Goal: Task Accomplishment & Management: Manage account settings

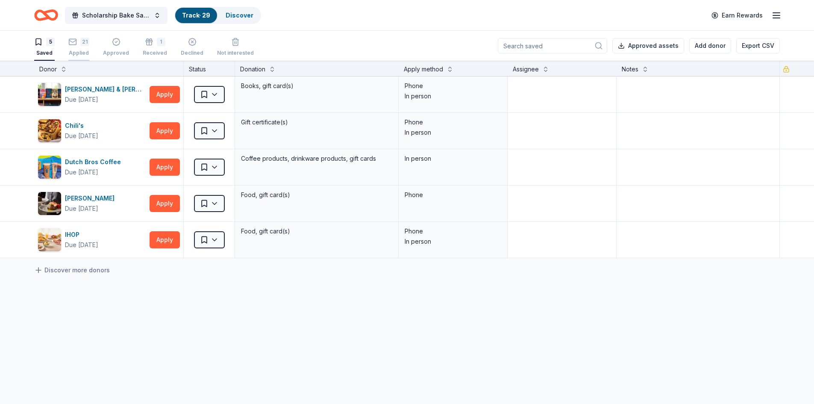
click at [78, 46] on div "21" at bounding box center [78, 42] width 21 height 9
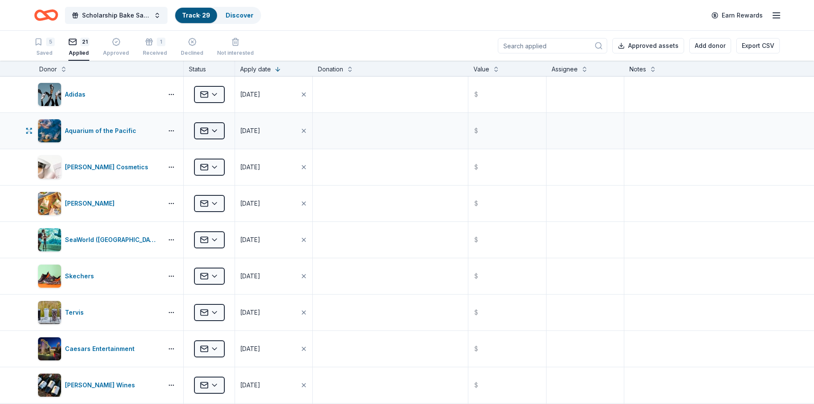
click at [214, 131] on html "Scholarship Bake Sale and Raffle Track · 29 Discover Earn Rewards 5 Saved 21 Ap…" at bounding box center [407, 202] width 814 height 404
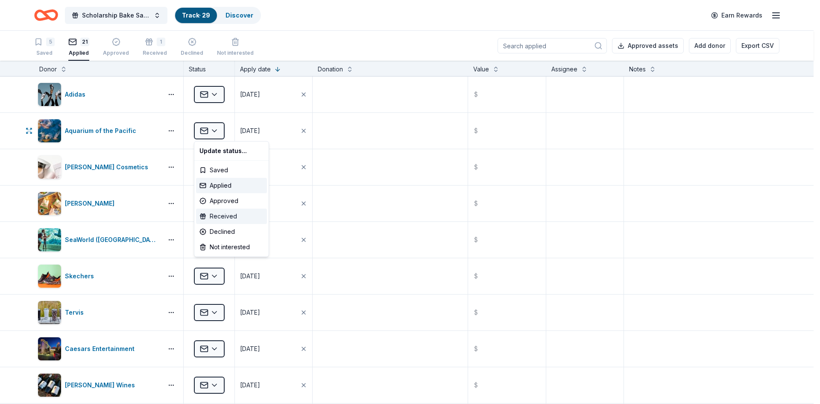
click at [220, 214] on div "Received" at bounding box center [231, 215] width 71 height 15
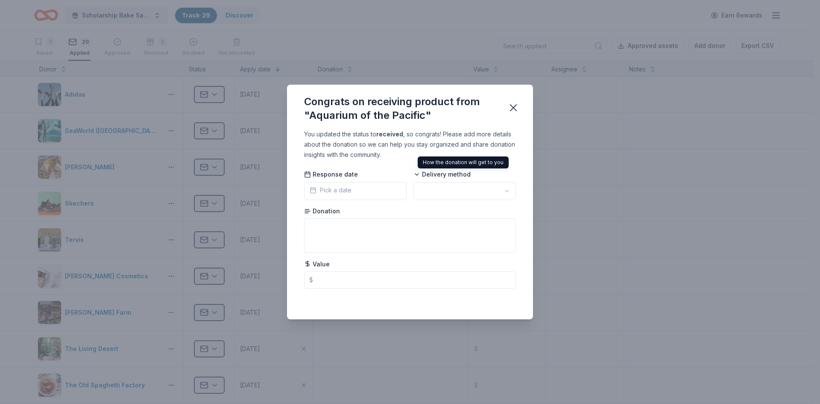
click at [418, 173] on icon at bounding box center [416, 174] width 7 height 7
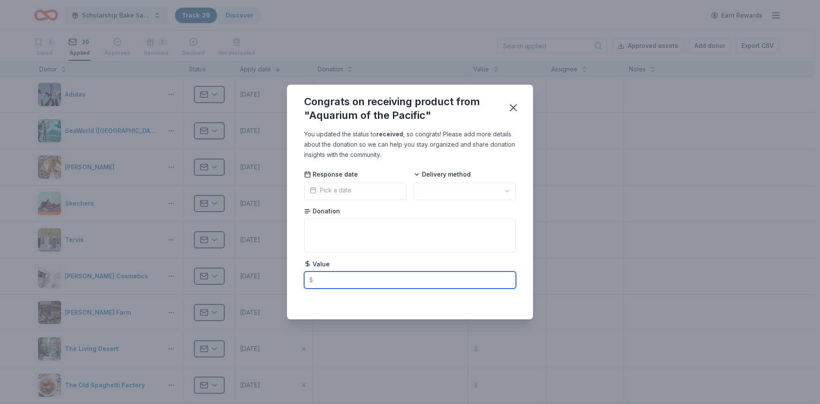
click at [317, 281] on input "text" at bounding box center [410, 279] width 212 height 17
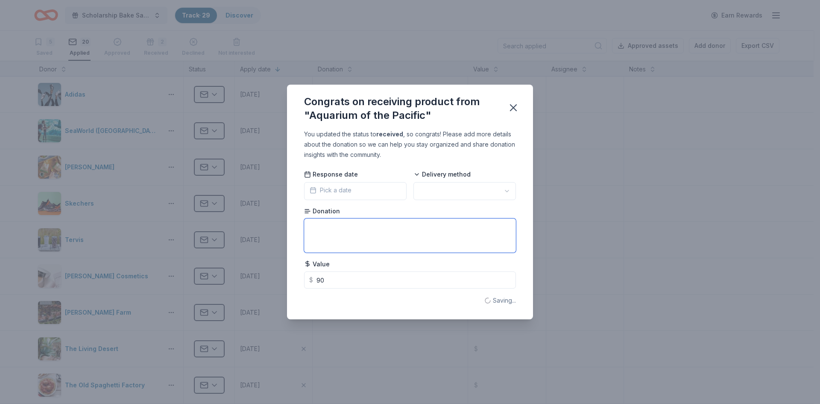
type input "90.00"
click at [416, 227] on textarea at bounding box center [410, 235] width 212 height 34
click at [517, 105] on icon "button" at bounding box center [513, 108] width 12 height 12
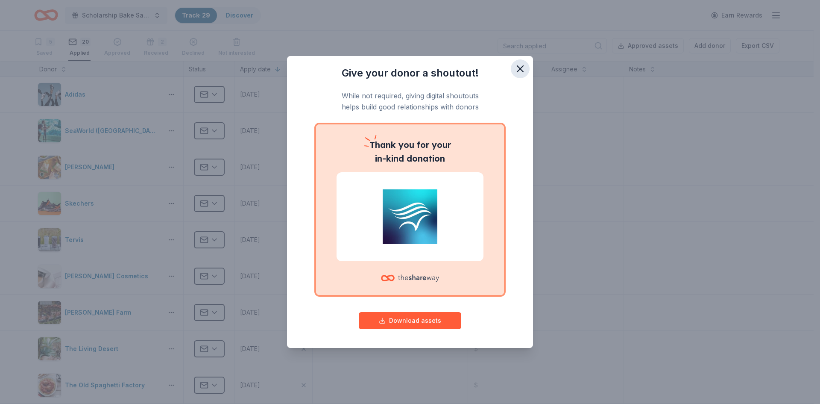
click at [522, 67] on icon "button" at bounding box center [520, 69] width 6 height 6
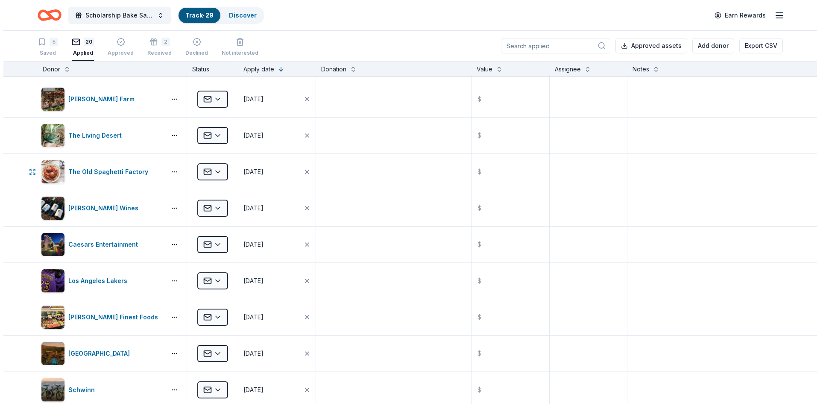
scroll to position [214, 0]
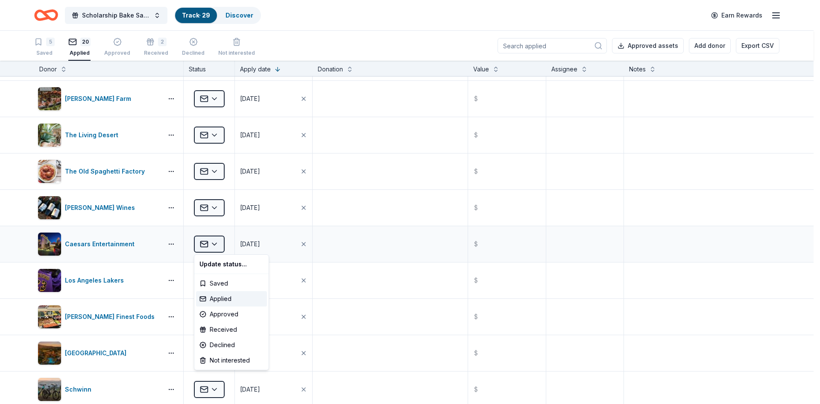
click at [216, 245] on html "Scholarship Bake Sale and Raffle Track · 29 Discover Earn Rewards 5 Saved 20 Ap…" at bounding box center [410, 202] width 820 height 404
click at [213, 330] on div "Received" at bounding box center [231, 329] width 71 height 15
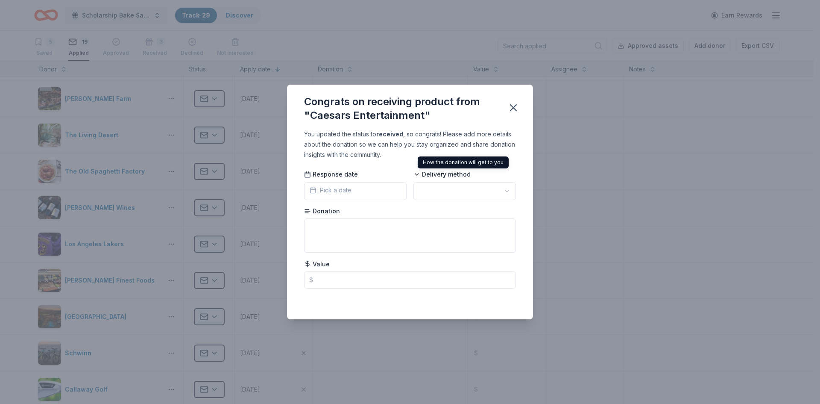
click at [441, 175] on span "Delivery method" at bounding box center [441, 174] width 57 height 9
click at [416, 174] on icon at bounding box center [416, 174] width 3 height 2
click at [503, 191] on html "Scholarship Bake Sale and Raffle Track · 29 Discover Earn Rewards 5 Saved 19 Ap…" at bounding box center [410, 202] width 820 height 404
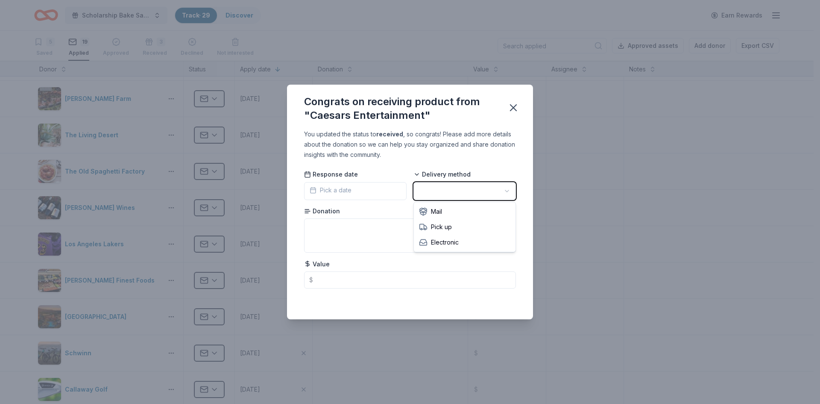
click at [367, 235] on html "Scholarship Bake Sale and Raffle Track · 29 Discover Earn Rewards 5 Saved 19 Ap…" at bounding box center [410, 202] width 820 height 404
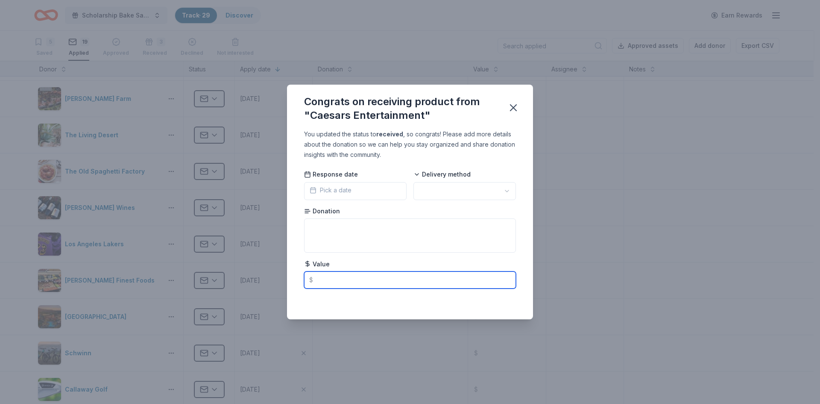
click at [328, 275] on input "text" at bounding box center [410, 279] width 212 height 17
click at [326, 188] on span "Pick a date" at bounding box center [331, 190] width 42 height 10
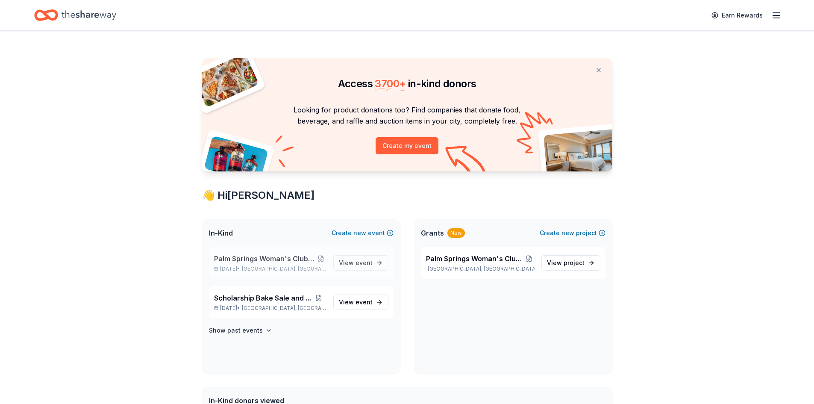
click at [240, 268] on p "[DATE] • [GEOGRAPHIC_DATA], [GEOGRAPHIC_DATA]" at bounding box center [270, 268] width 112 height 7
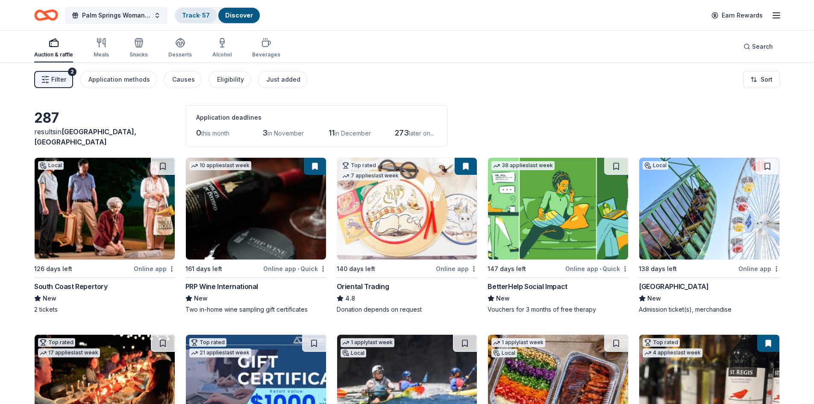
click at [199, 14] on link "Track · 57" at bounding box center [196, 15] width 28 height 7
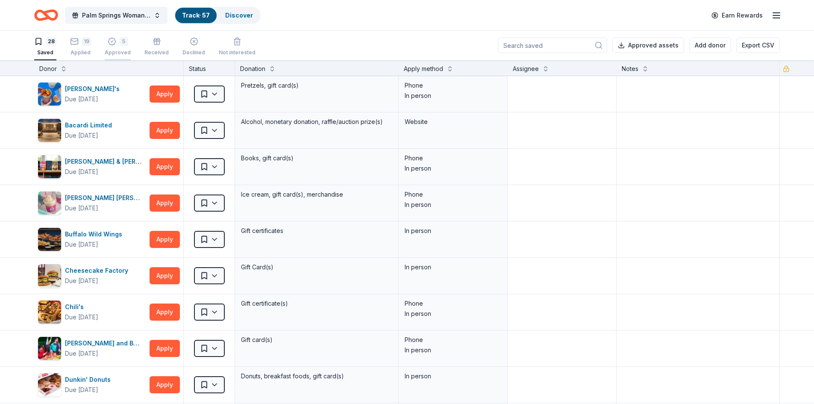
click at [110, 48] on div "5 Approved" at bounding box center [118, 46] width 26 height 19
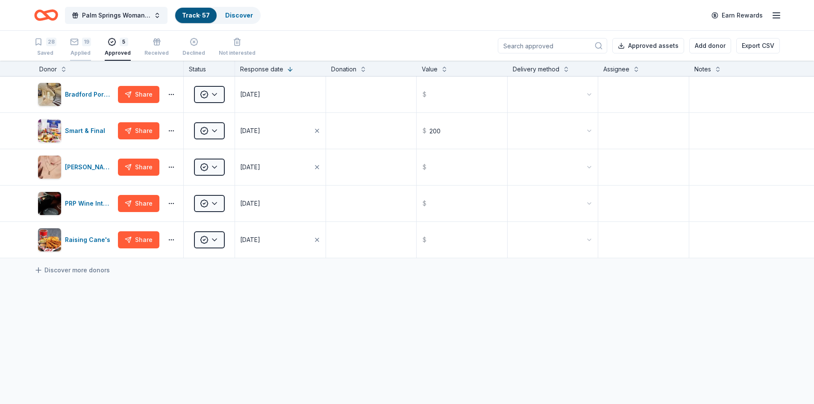
click at [80, 50] on div "Applied" at bounding box center [80, 53] width 21 height 7
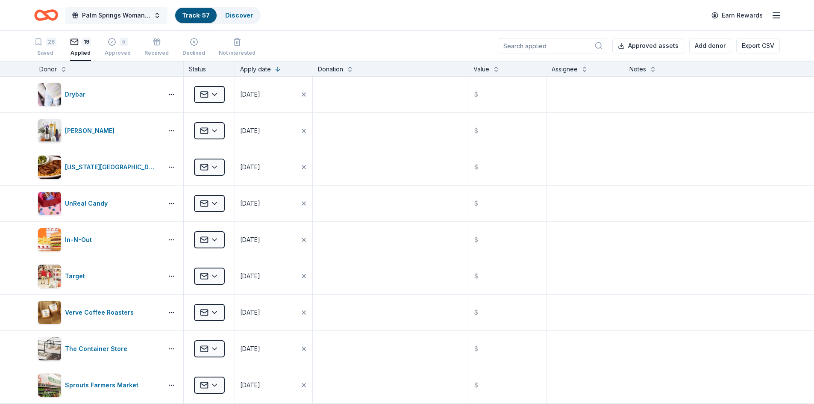
click at [113, 18] on span "Palm Springs Woman's Club Scholarship Event" at bounding box center [116, 15] width 68 height 10
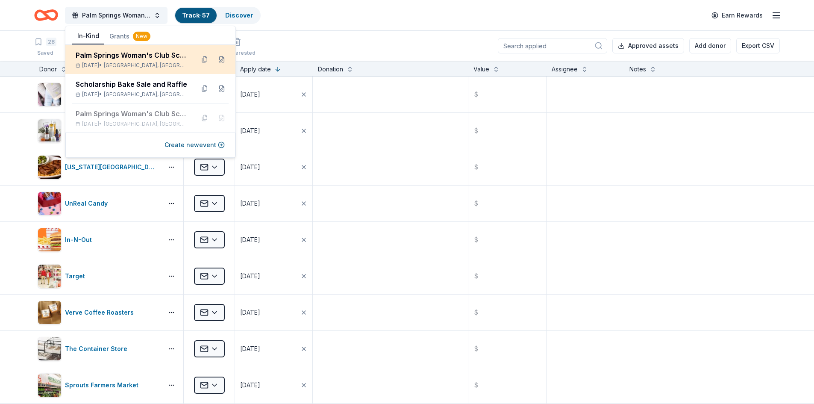
click at [110, 62] on div "Palm Springs Woman's Club Scholarship Event Mar 26, 2026 • Palm Springs, CA" at bounding box center [132, 59] width 112 height 19
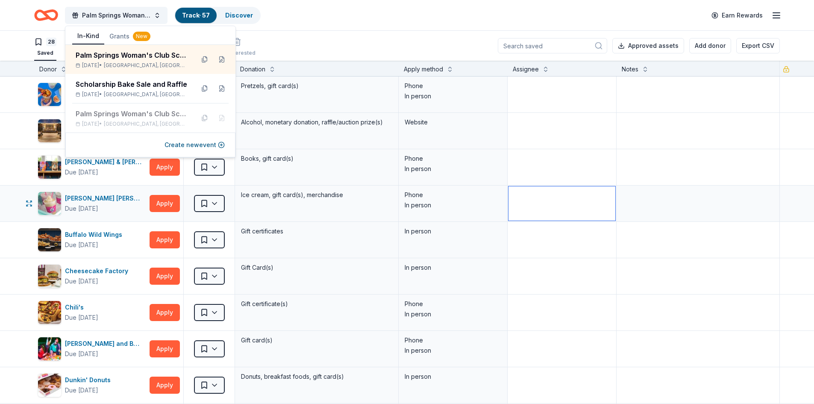
click at [524, 188] on textarea at bounding box center [561, 203] width 107 height 34
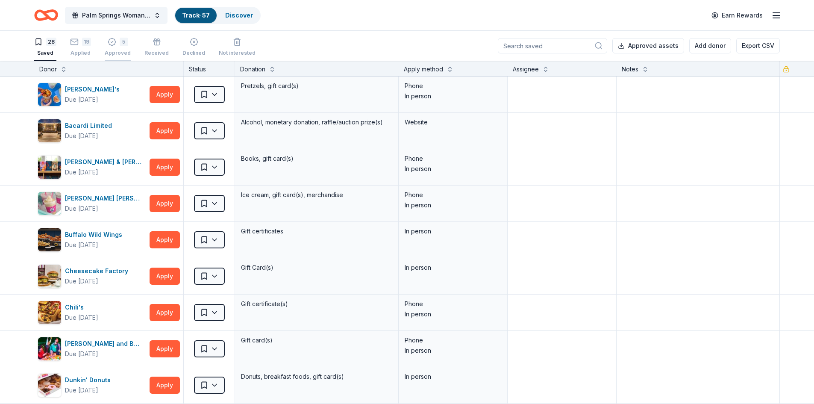
click at [118, 52] on div "Approved" at bounding box center [118, 53] width 26 height 7
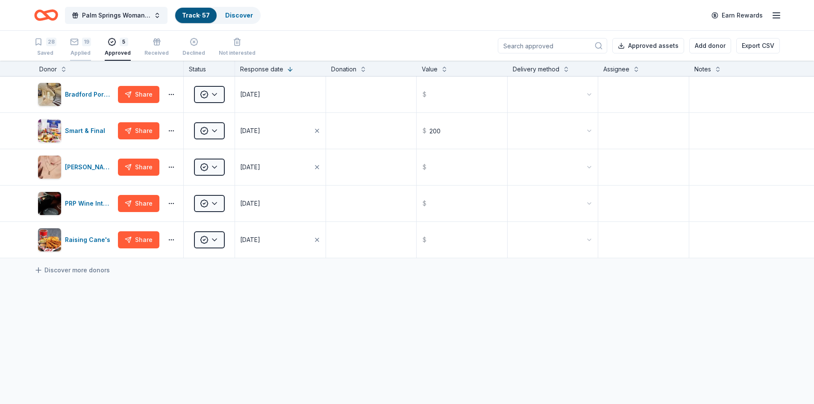
click at [82, 51] on div "Applied" at bounding box center [80, 53] width 21 height 7
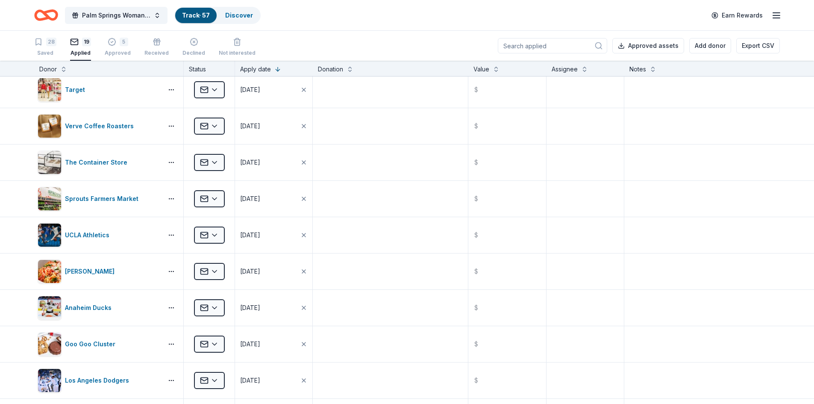
scroll to position [85, 0]
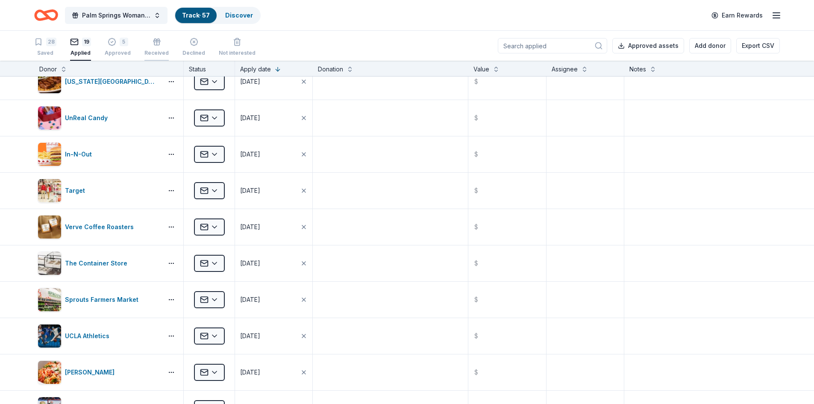
click at [150, 47] on div "Received" at bounding box center [156, 47] width 24 height 19
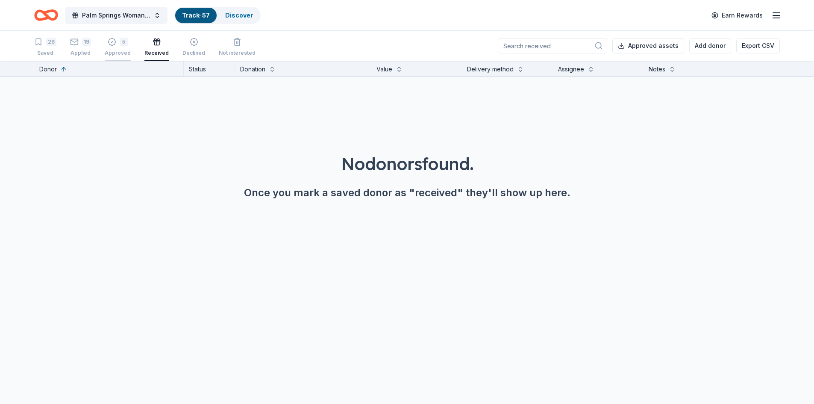
click at [122, 44] on div "5" at bounding box center [124, 42] width 9 height 9
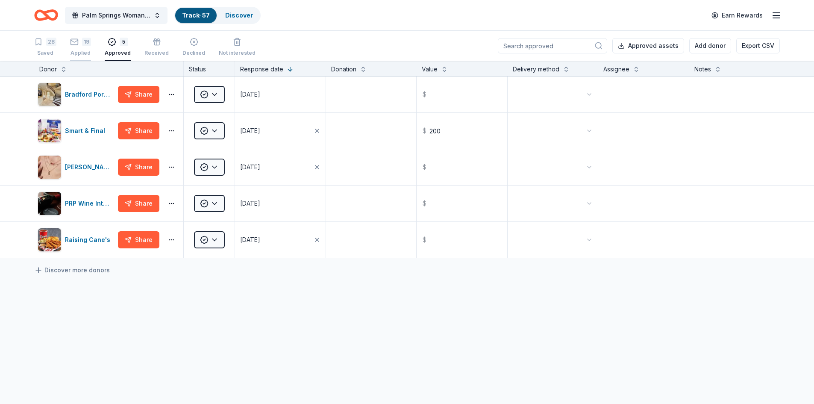
click at [72, 47] on div "19 Applied" at bounding box center [80, 47] width 21 height 19
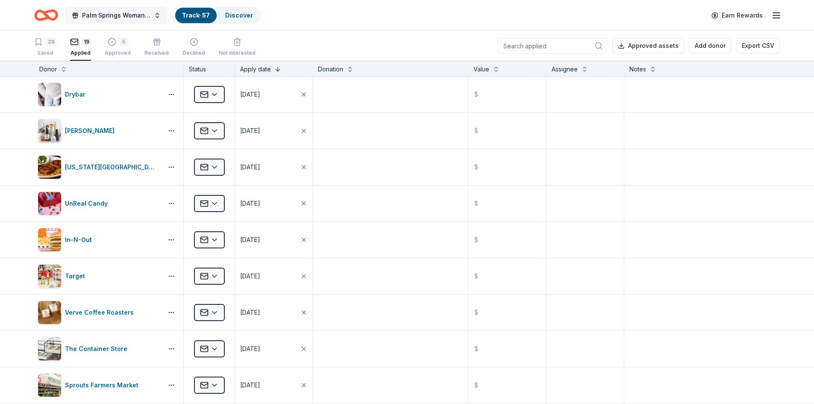
click at [120, 18] on span "Palm Springs Woman's Club Scholarship Event" at bounding box center [116, 15] width 68 height 10
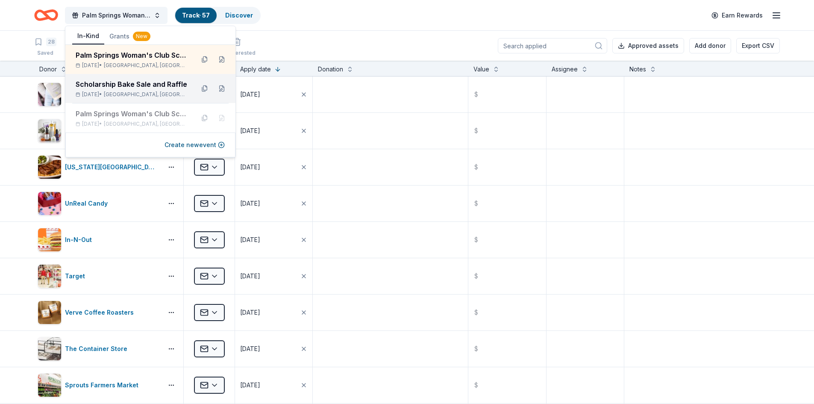
click at [121, 85] on div "Scholarship Bake Sale and Raffle" at bounding box center [132, 84] width 112 height 10
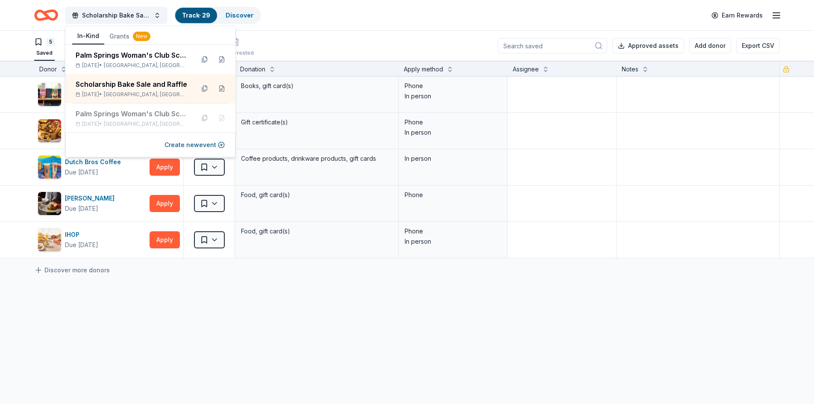
click at [231, 37] on div "In-Kind Grants New" at bounding box center [150, 36] width 170 height 17
click at [82, 348] on div "Barnes & Noble Due in 33 days Apply Saved Books, gift card(s) Phone In person C…" at bounding box center [407, 247] width 814 height 342
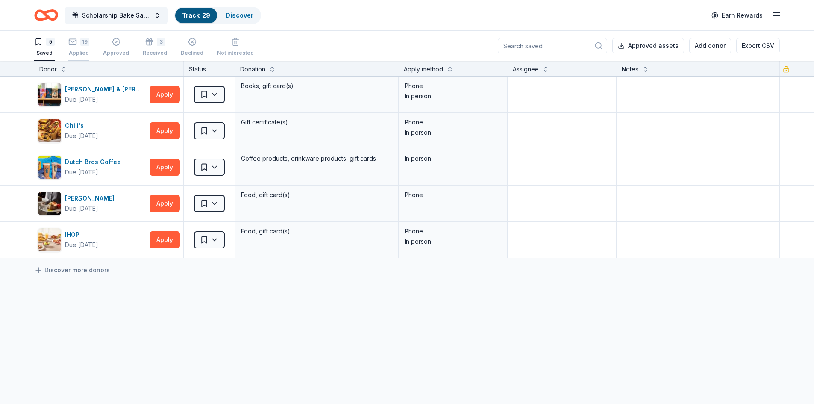
click at [79, 48] on div "19 Applied" at bounding box center [78, 47] width 21 height 19
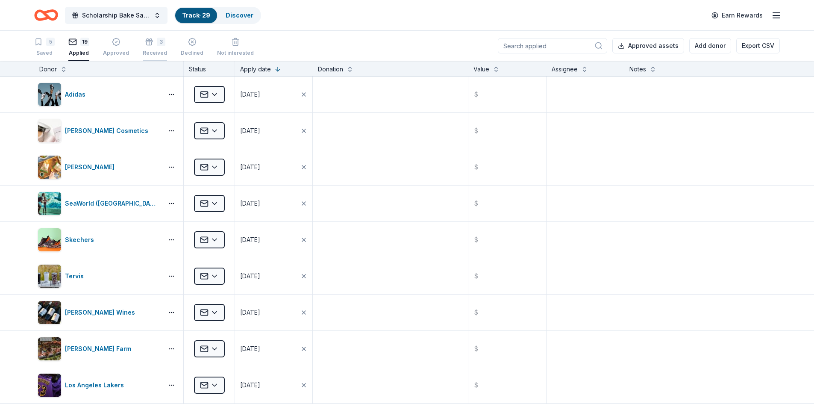
click at [151, 42] on div "3" at bounding box center [155, 42] width 24 height 9
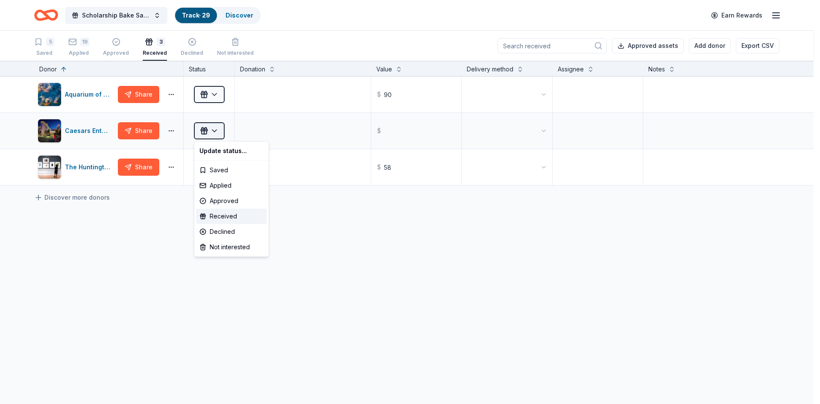
click at [212, 131] on html "Scholarship Bake Sale and Raffle Track · 29 Discover Earn Rewards 5 Saved 19 Ap…" at bounding box center [410, 202] width 820 height 404
click at [387, 132] on html "Scholarship Bake Sale and Raffle Track · 29 Discover Earn Rewards 5 Saved 19 Ap…" at bounding box center [410, 202] width 820 height 404
click at [213, 129] on html "Scholarship Bake Sale and Raffle Track · 29 Discover Earn Rewards 5 Saved 19 Ap…" at bounding box center [410, 202] width 820 height 404
click at [213, 219] on div "Received" at bounding box center [231, 215] width 71 height 15
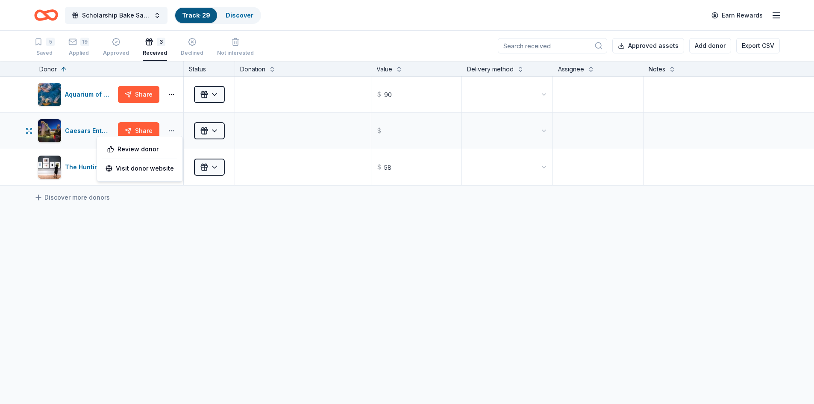
click at [171, 130] on button "button" at bounding box center [171, 130] width 17 height 7
click at [382, 132] on input "text" at bounding box center [416, 131] width 89 height 34
type input "250.00"
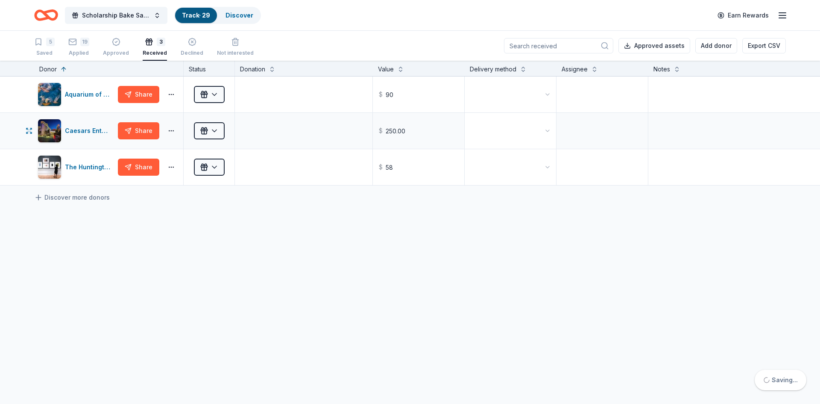
click at [527, 144] on body "Scholarship Bake Sale and Raffle Track · 29 Discover Earn Rewards 5 Saved 19 Ap…" at bounding box center [410, 202] width 820 height 404
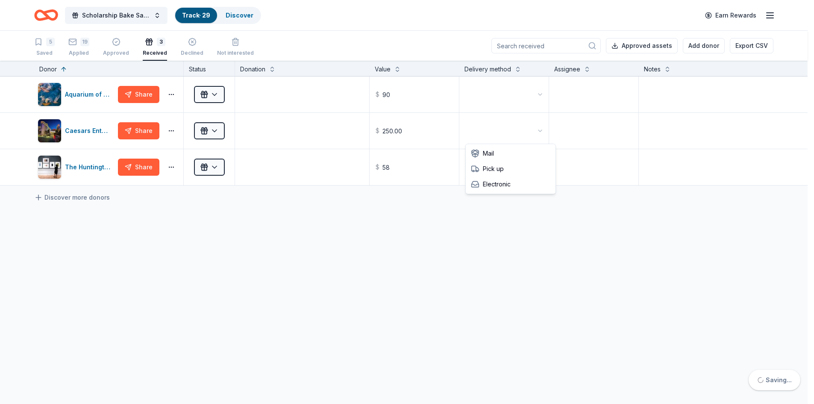
click at [140, 285] on html "Scholarship Bake Sale and Raffle Track · 29 Discover Earn Rewards 5 Saved 19 Ap…" at bounding box center [407, 202] width 814 height 404
click at [159, 48] on div "3 Received" at bounding box center [155, 47] width 24 height 19
click at [135, 15] on span "Scholarship Bake Sale and Raffle" at bounding box center [116, 15] width 68 height 10
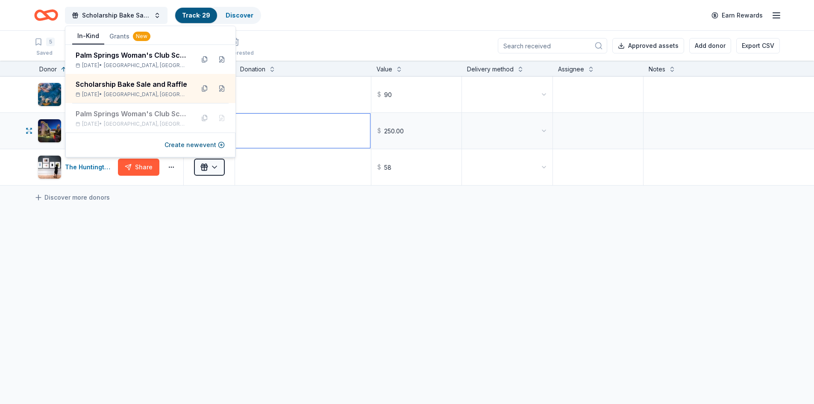
click at [282, 124] on textarea at bounding box center [303, 131] width 134 height 34
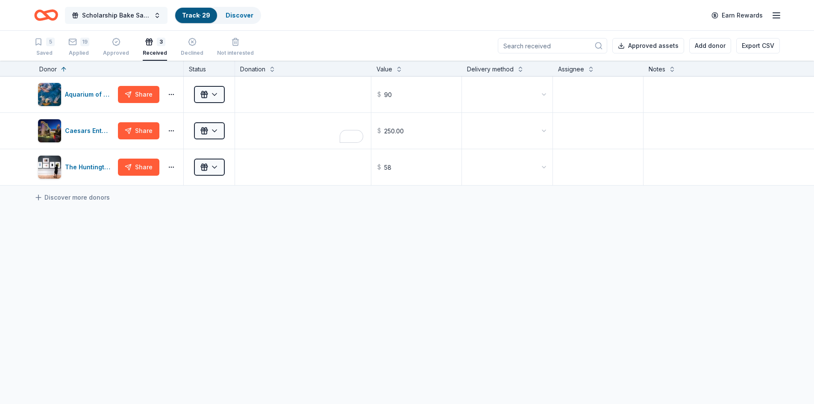
click at [135, 12] on span "Scholarship Bake Sale and Raffle" at bounding box center [116, 15] width 68 height 10
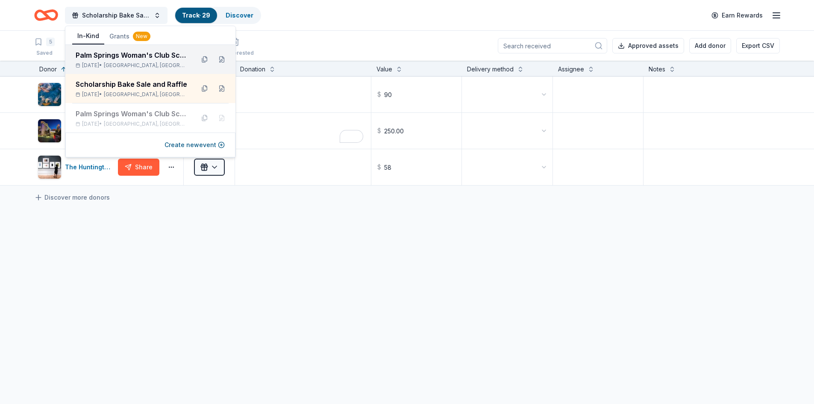
click at [129, 60] on div "Palm Springs Woman's Club Scholarship Event" at bounding box center [132, 55] width 112 height 10
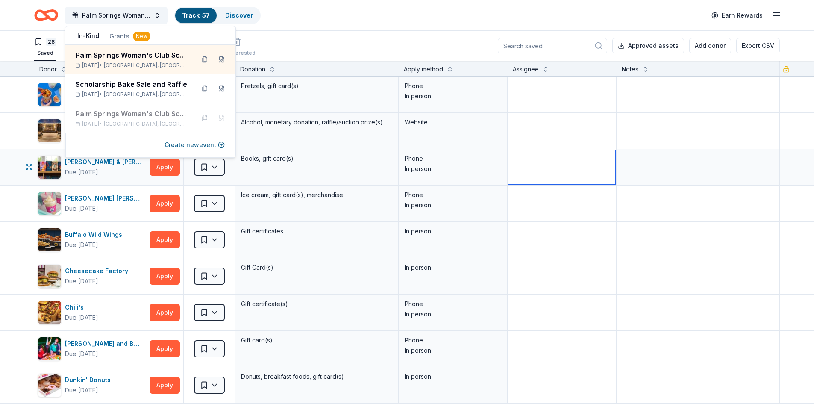
click at [548, 157] on textarea at bounding box center [561, 167] width 107 height 34
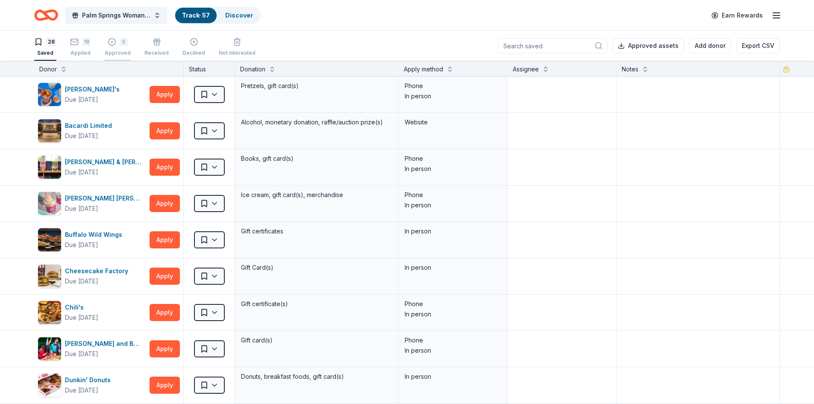
click at [121, 41] on div "5" at bounding box center [124, 42] width 9 height 9
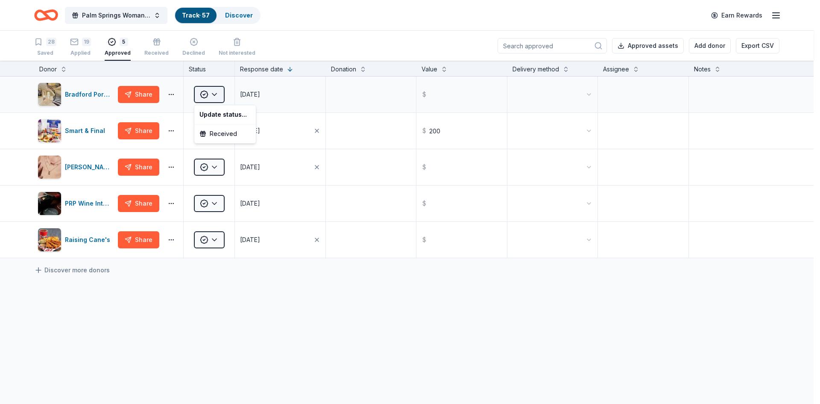
click at [213, 95] on html "Palm Springs Woman's Club Scholarship Event Track · 57 Discover Earn Rewards 28…" at bounding box center [410, 202] width 820 height 404
click at [220, 132] on div "Received" at bounding box center [225, 133] width 58 height 15
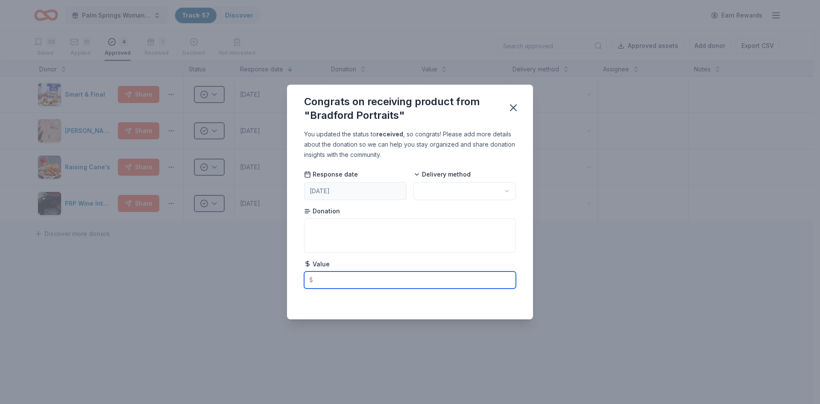
click at [317, 279] on input "text" at bounding box center [410, 279] width 212 height 17
type input "5000.00"
click at [613, 200] on div "Congrats on receiving product from "Bradford Portraits" You updated the status …" at bounding box center [410, 202] width 820 height 404
click at [512, 108] on icon "button" at bounding box center [513, 108] width 12 height 12
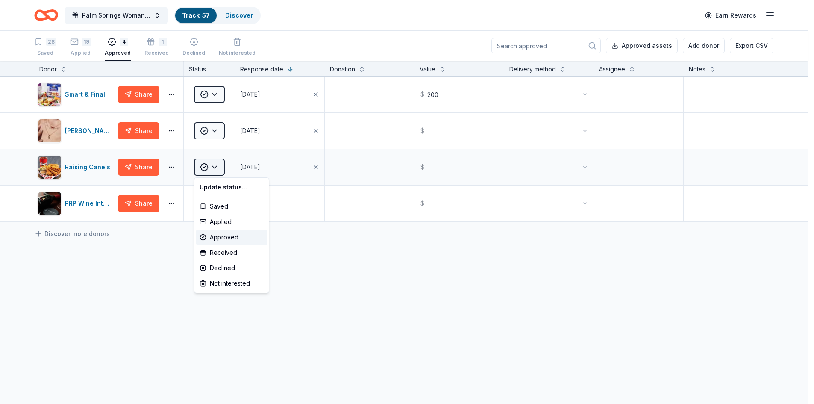
click at [217, 166] on html "Palm Springs Woman's Club Scholarship Event Track · 57 Discover Earn Rewards 28…" at bounding box center [407, 202] width 814 height 404
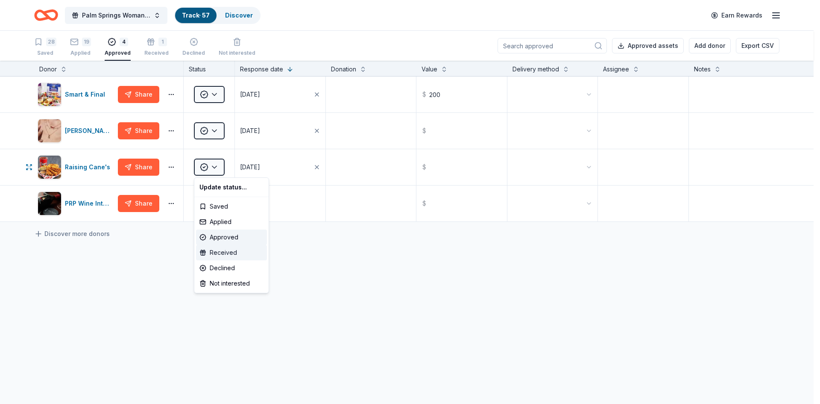
click at [212, 254] on div "Received" at bounding box center [231, 252] width 71 height 15
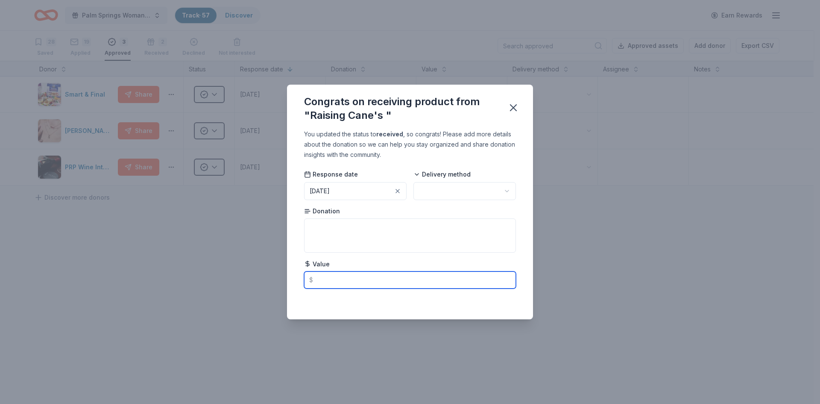
click at [319, 282] on input "text" at bounding box center [410, 279] width 212 height 17
type input "50.00"
click at [160, 290] on div "Congrats on receiving product from "Raising Cane's " You updated the status to …" at bounding box center [410, 202] width 820 height 404
click at [512, 107] on icon "button" at bounding box center [513, 108] width 12 height 12
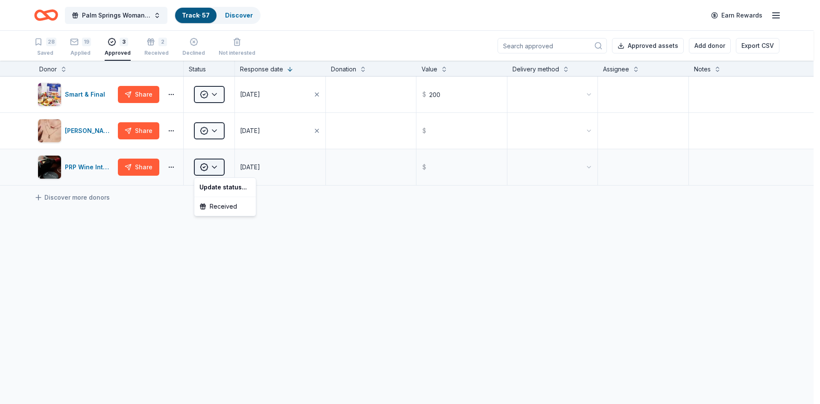
click at [221, 165] on html "Palm Springs Woman's Club Scholarship Event Track · 57 Discover Earn Rewards 28…" at bounding box center [410, 202] width 820 height 404
click at [228, 206] on div "Received" at bounding box center [225, 206] width 58 height 15
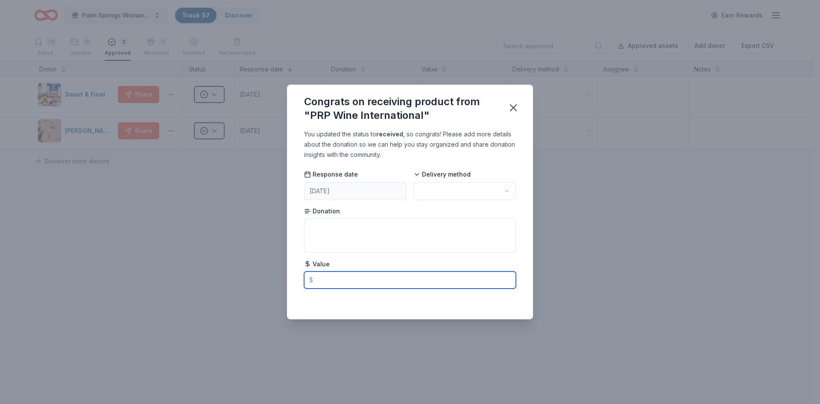
click at [323, 278] on input "text" at bounding box center [410, 279] width 212 height 17
type input "830.00"
click at [514, 106] on icon "button" at bounding box center [513, 108] width 6 height 6
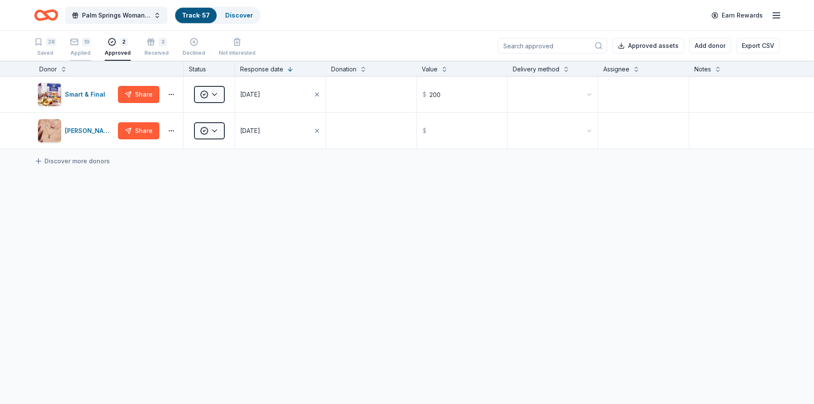
click at [74, 43] on icon "button" at bounding box center [74, 42] width 9 height 9
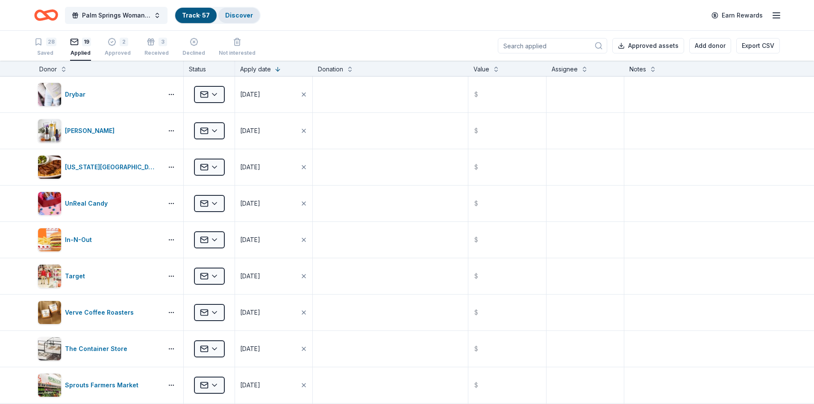
click at [247, 15] on link "Discover" at bounding box center [239, 15] width 28 height 7
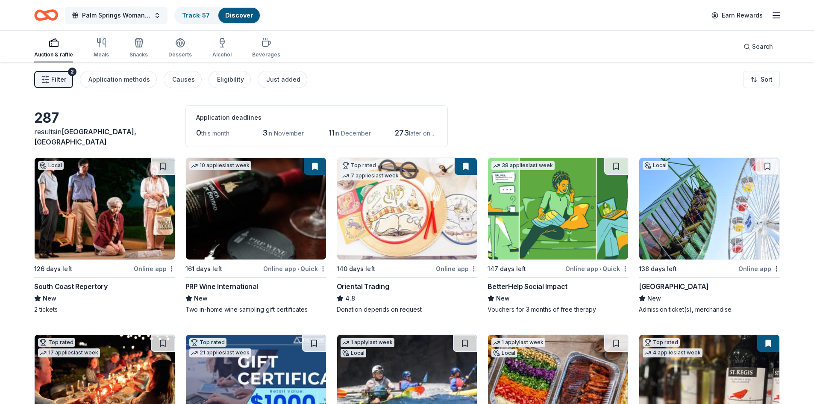
click at [156, 14] on button "Palm Springs Woman's Club Scholarship Event" at bounding box center [116, 15] width 103 height 17
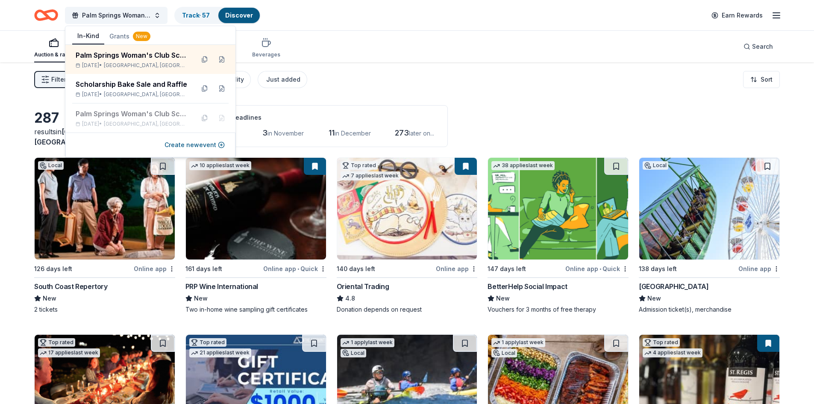
click at [399, 52] on div "Auction & raffle Meals Snacks Desserts Alcohol Beverages Search" at bounding box center [406, 47] width 745 height 32
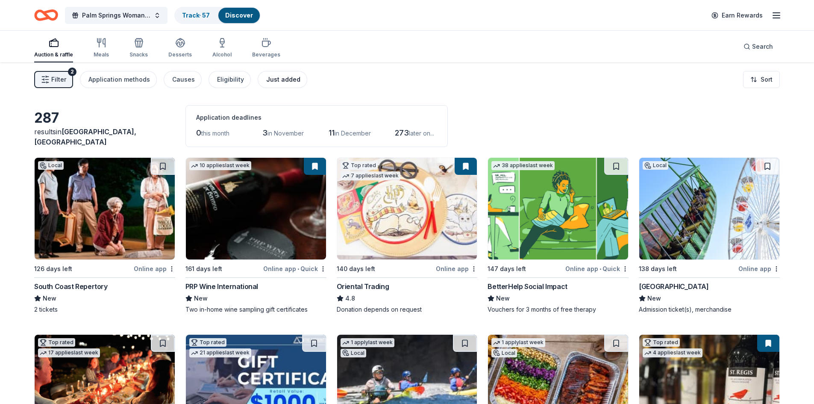
click at [280, 81] on div "Just added" at bounding box center [283, 79] width 34 height 10
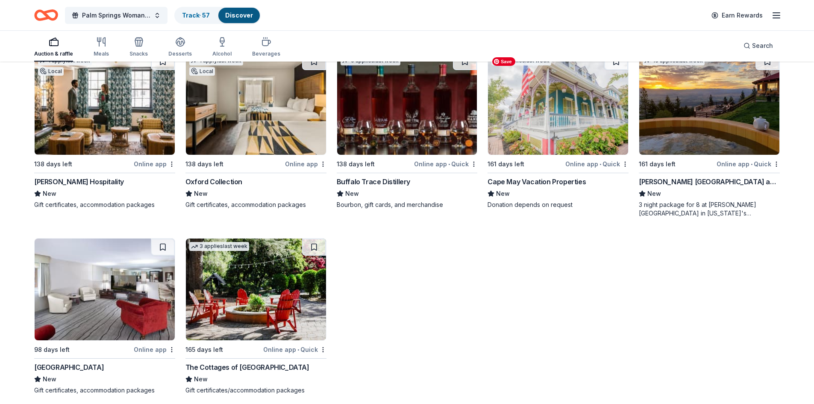
scroll to position [483, 0]
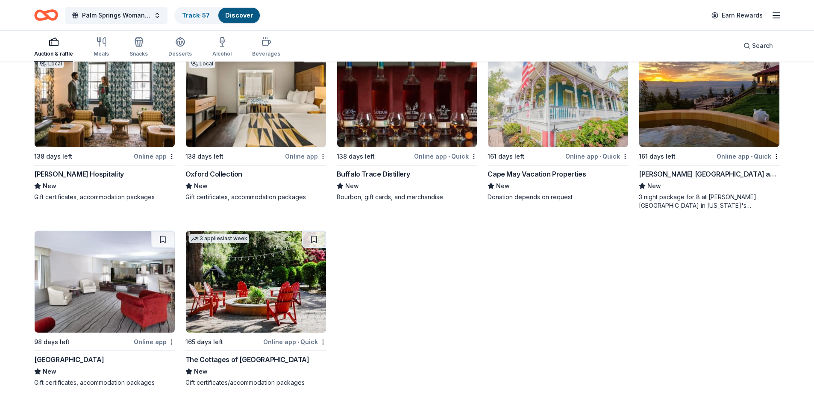
click at [225, 359] on div "The Cottages of [GEOGRAPHIC_DATA]" at bounding box center [247, 359] width 124 height 10
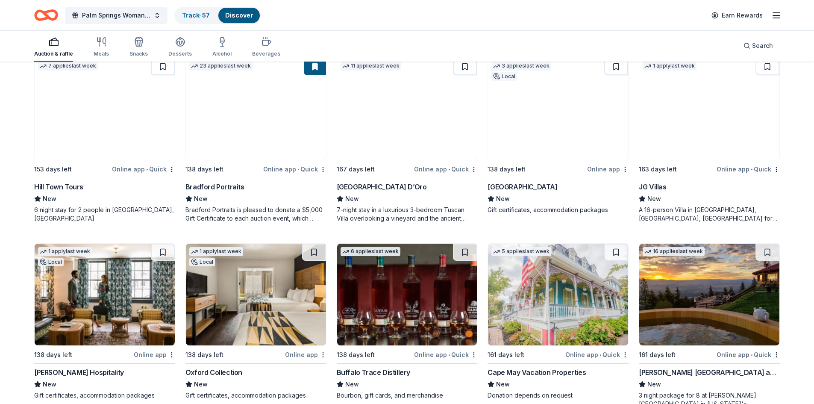
scroll to position [270, 0]
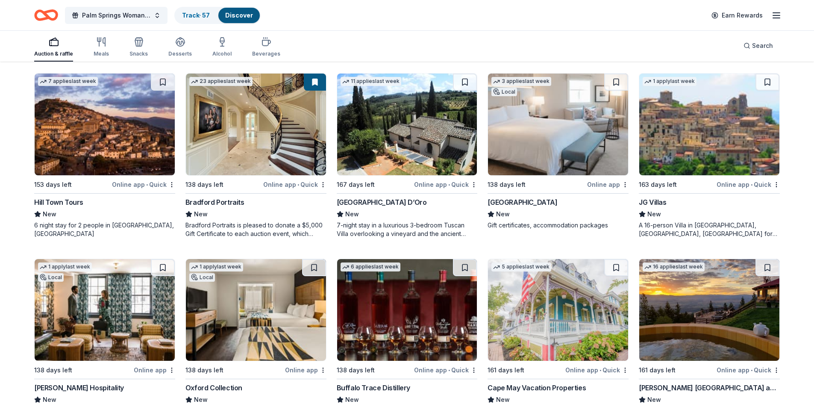
click at [71, 200] on div "Hill Town Tours" at bounding box center [58, 202] width 49 height 10
click at [393, 210] on div "New" at bounding box center [407, 214] width 141 height 10
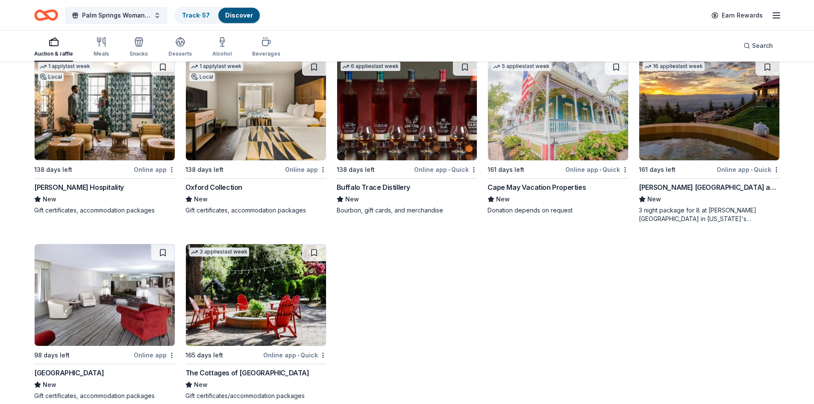
scroll to position [483, 0]
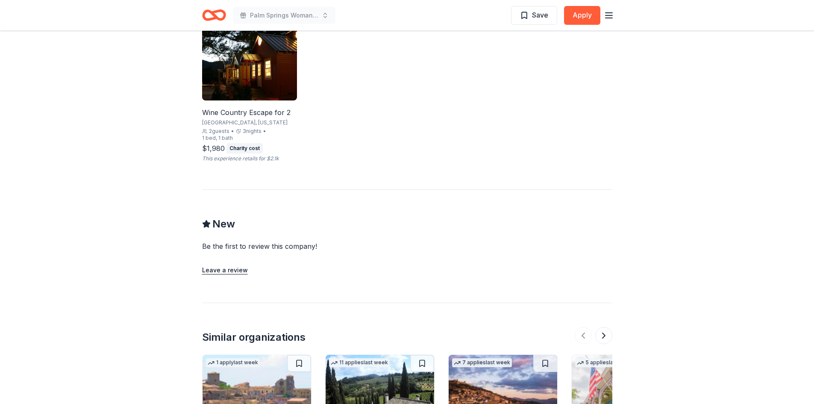
scroll to position [427, 0]
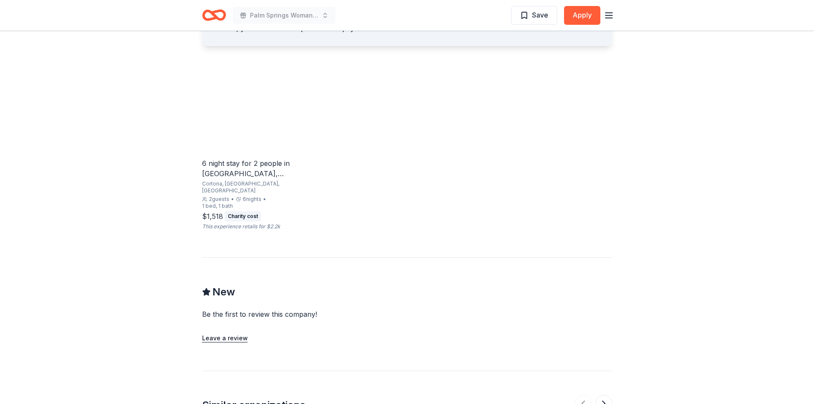
scroll to position [427, 0]
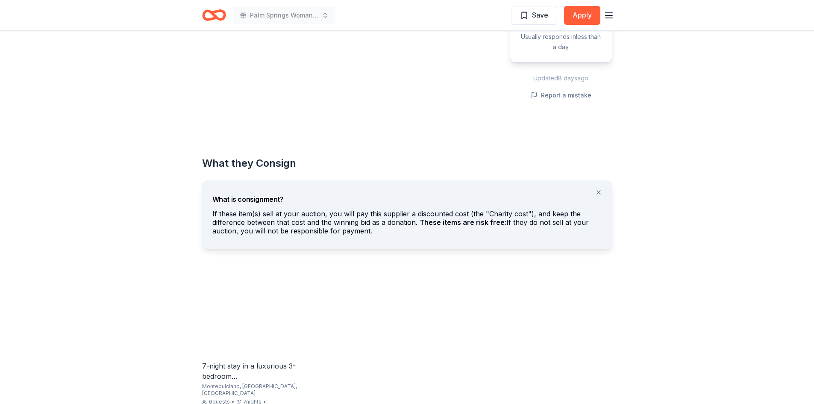
scroll to position [342, 0]
